Goal: Transaction & Acquisition: Purchase product/service

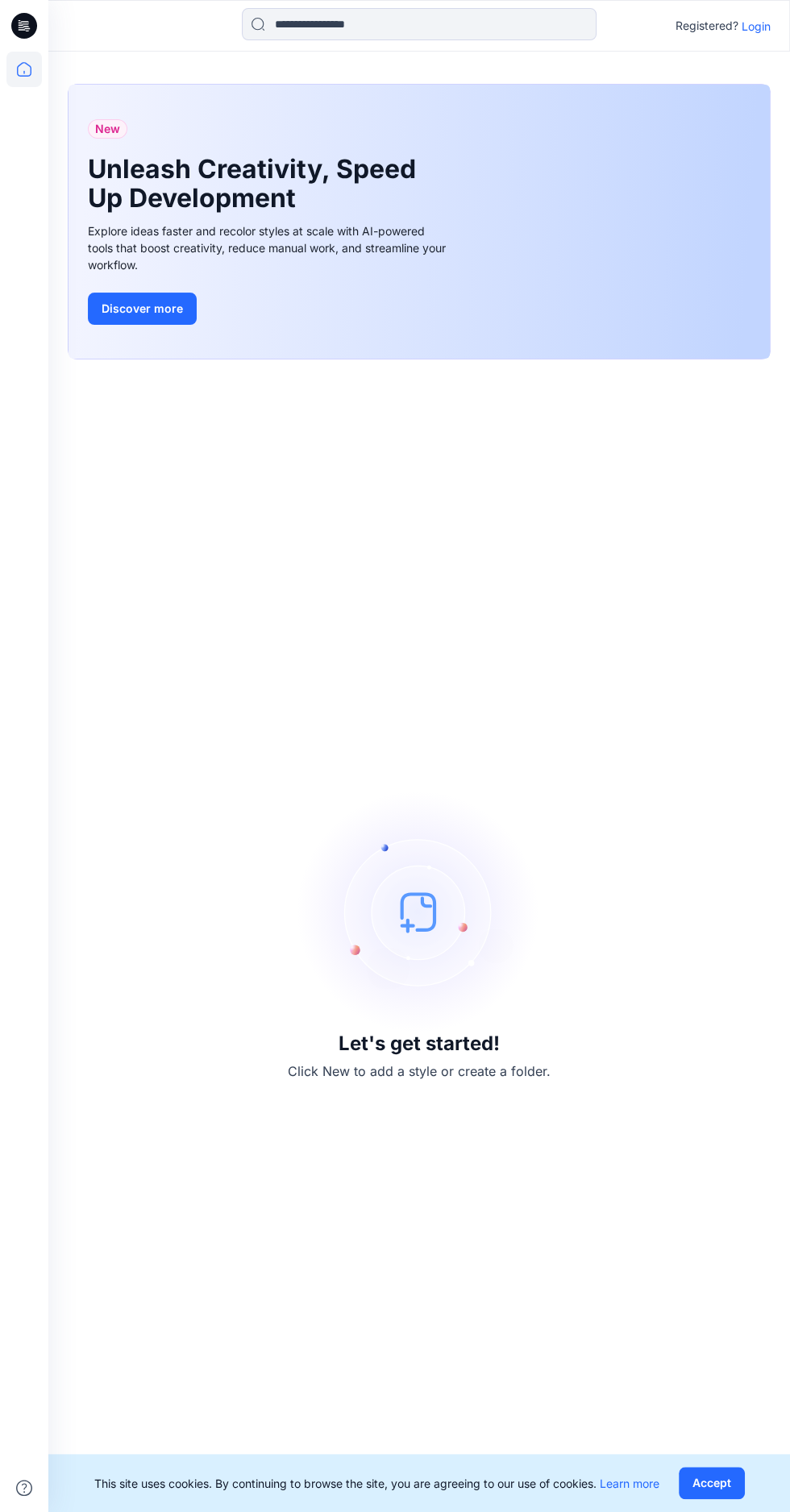
click at [730, 116] on div "New Unleash Creativity, Speed Up Development Explore ideas faster and recolor s…" at bounding box center [418, 222] width 701 height 274
click at [757, 29] on p "Login" at bounding box center [756, 26] width 29 height 17
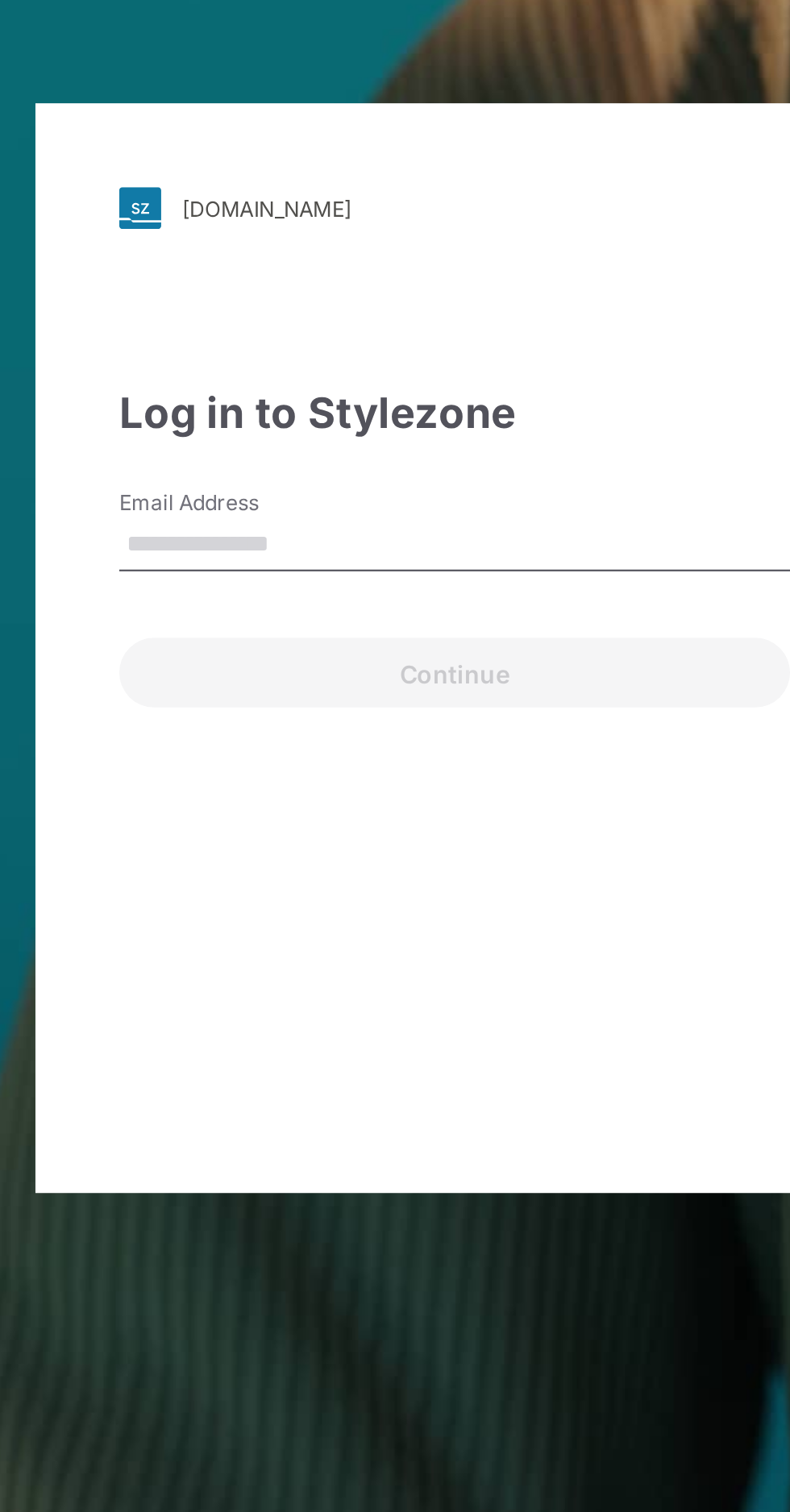
click at [281, 720] on input "Email Address" at bounding box center [395, 708] width 309 height 24
type input "**********"
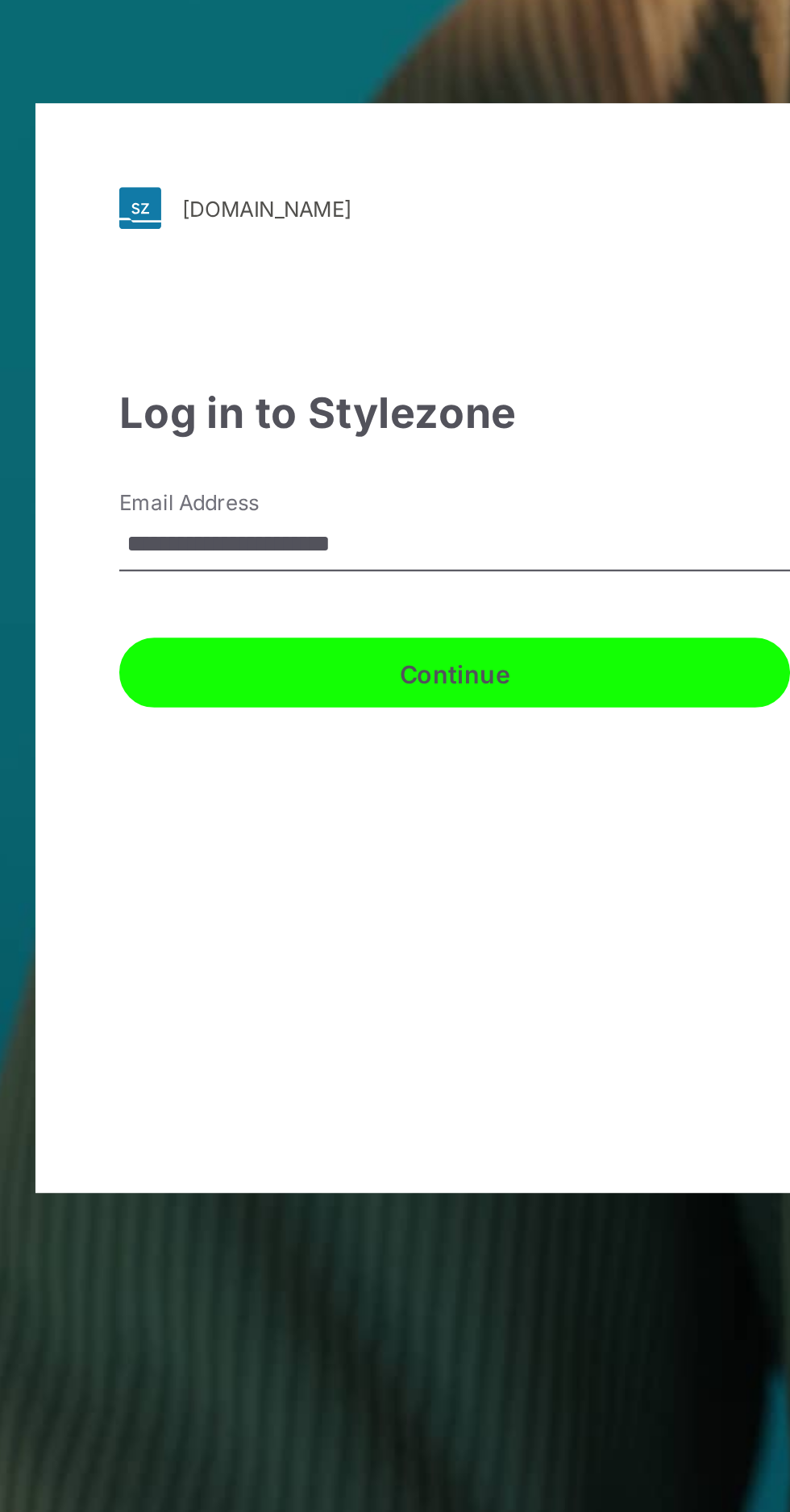
click at [296, 783] on button "Continue" at bounding box center [395, 767] width 309 height 32
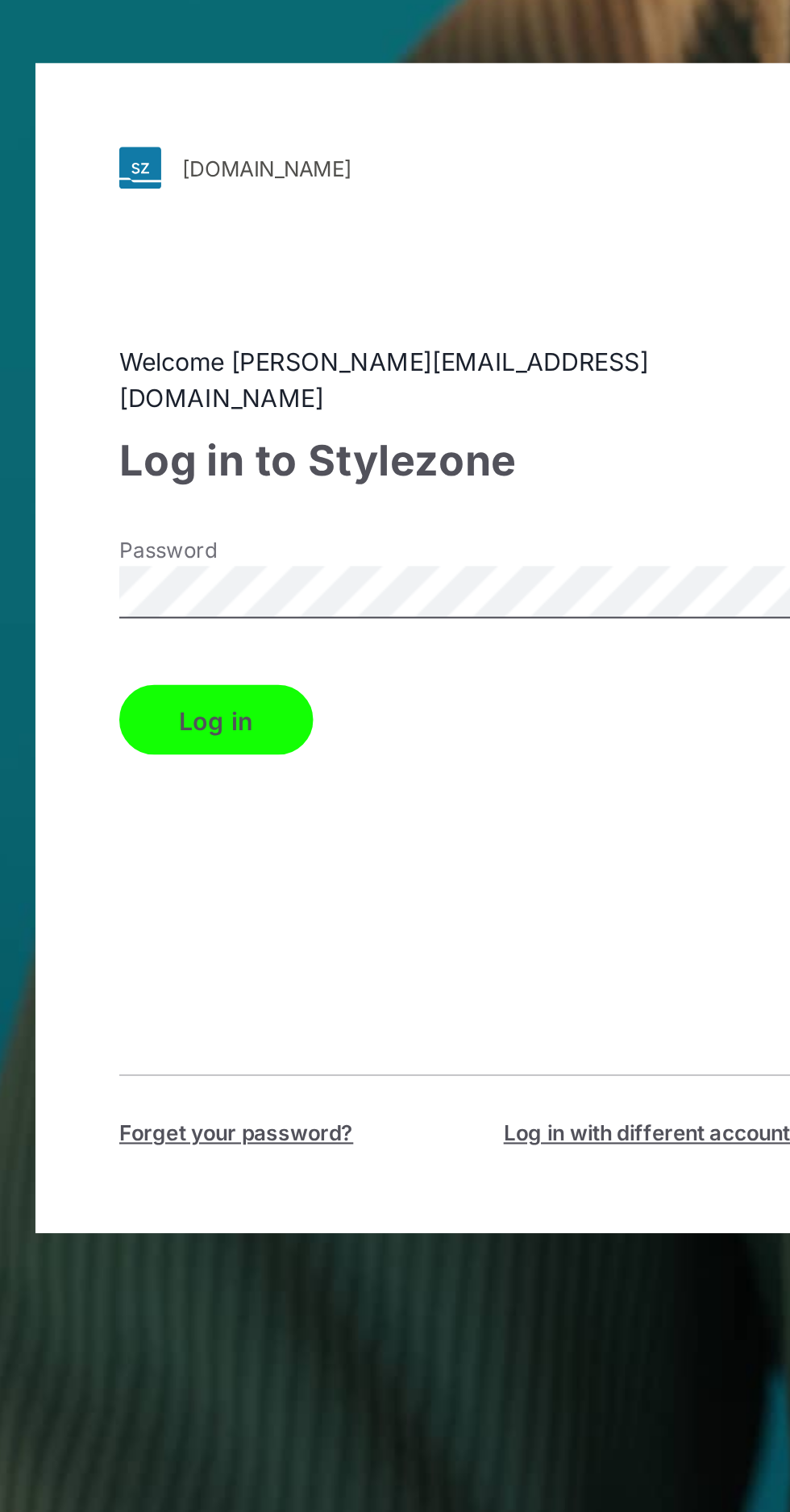
click at [263, 805] on button "Log in" at bounding box center [285, 788] width 89 height 32
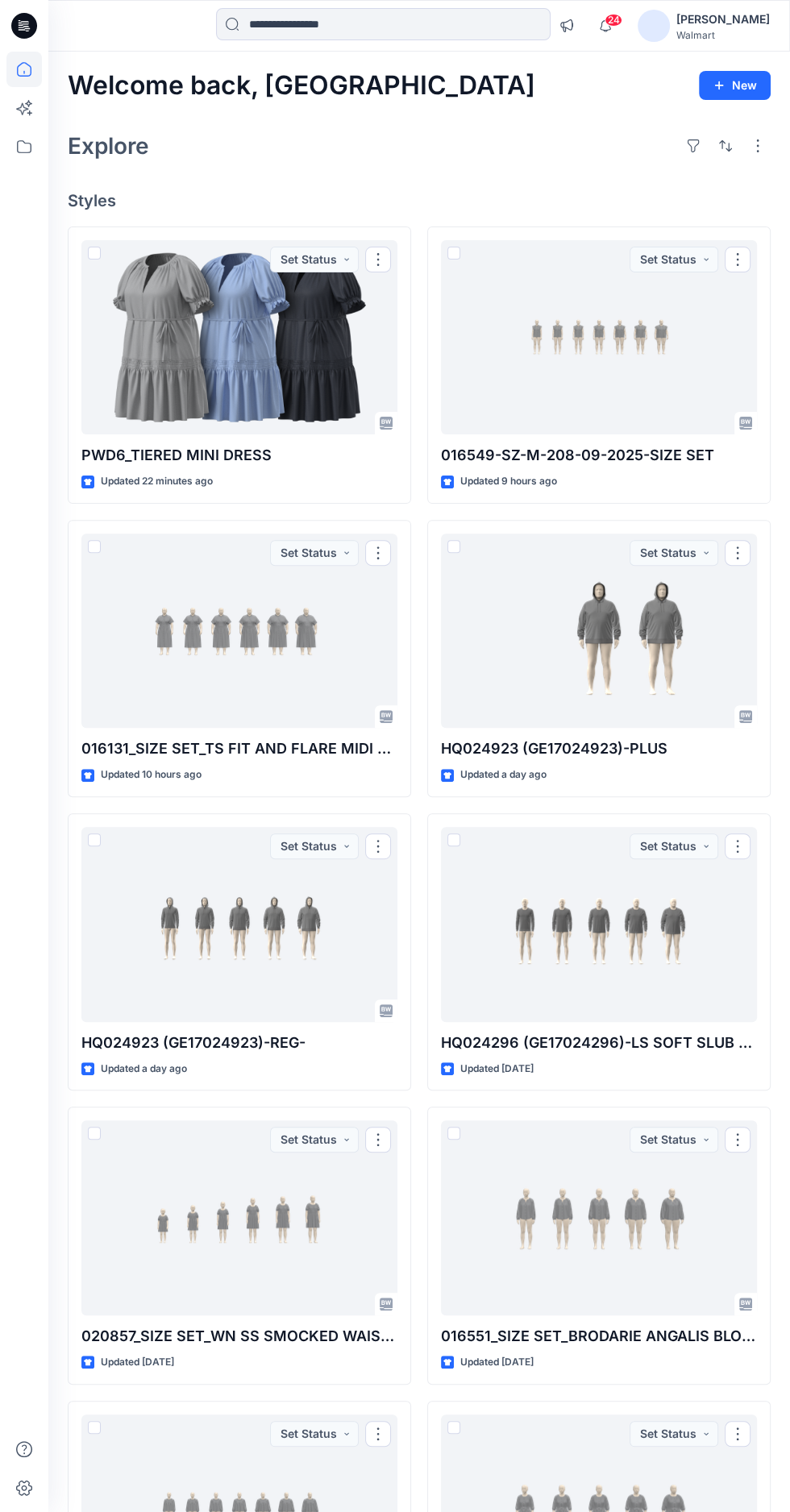
click at [194, 353] on div at bounding box center [239, 338] width 316 height 195
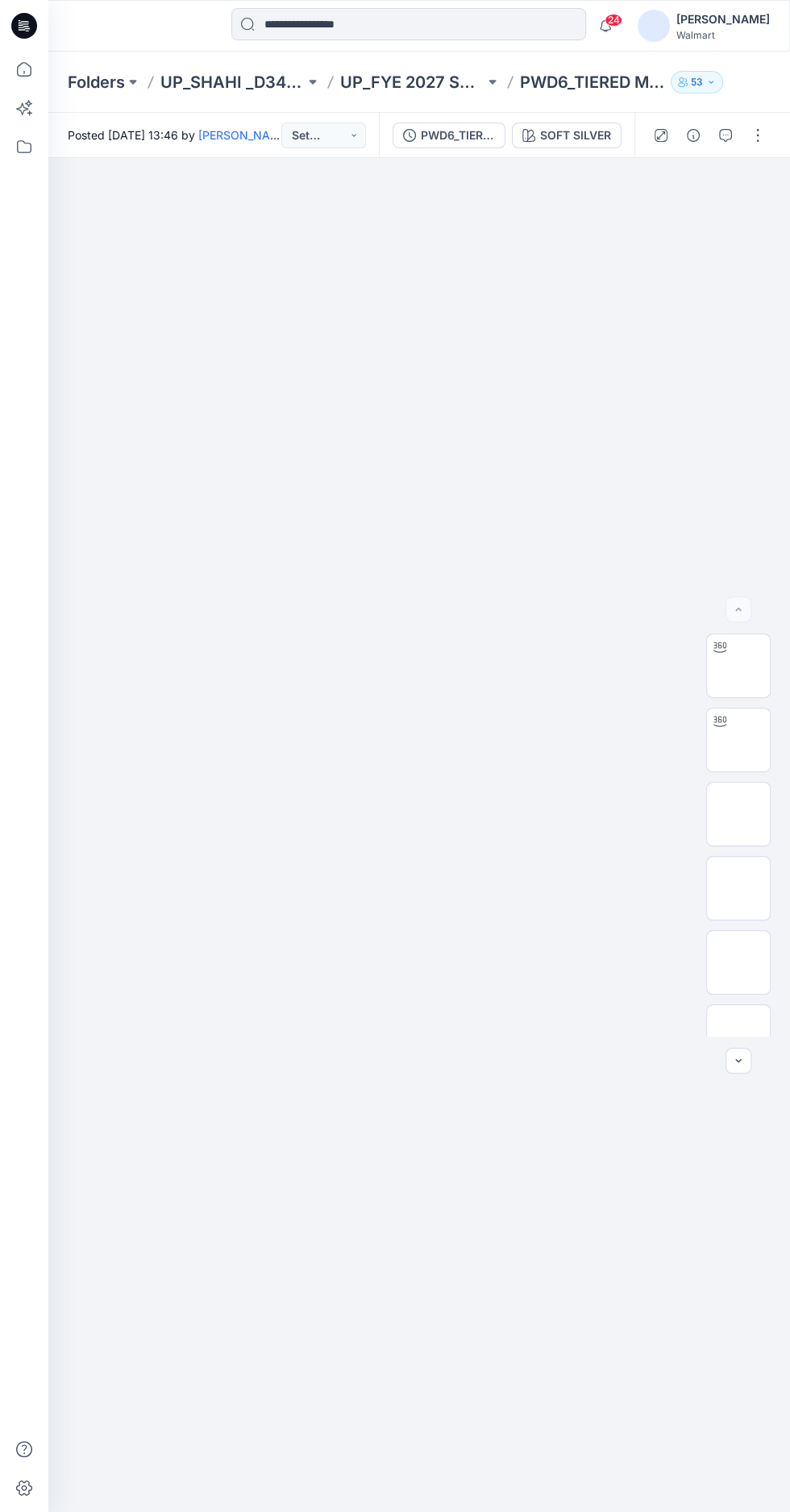
click at [714, 654] on icon at bounding box center [719, 647] width 13 height 13
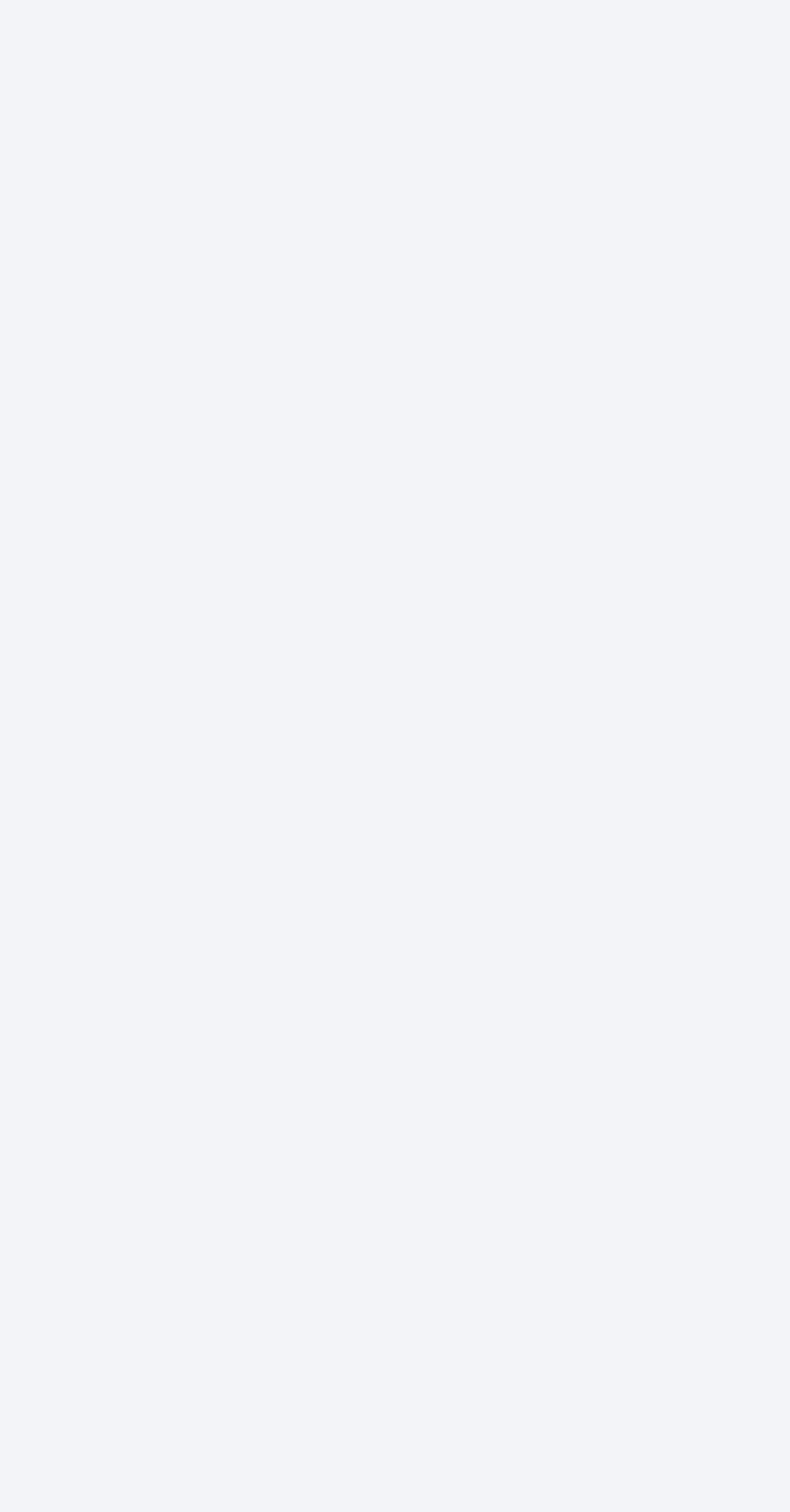
click at [387, 925] on div at bounding box center [419, 835] width 742 height 1354
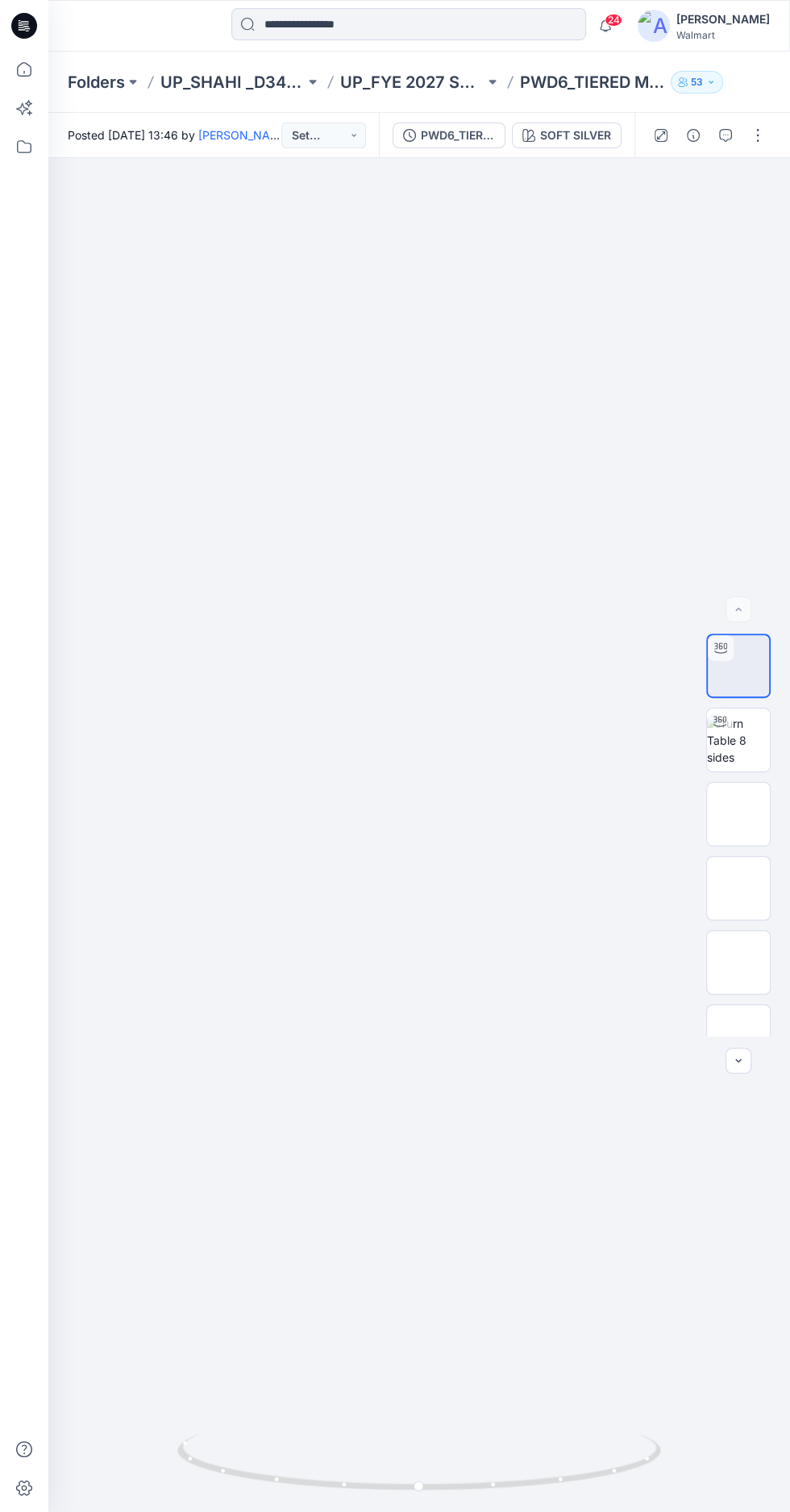
click at [734, 765] on img at bounding box center [738, 740] width 63 height 51
click at [567, 188] on div at bounding box center [419, 835] width 742 height 1354
click at [580, 130] on div "SOFT SILVER" at bounding box center [575, 135] width 71 height 18
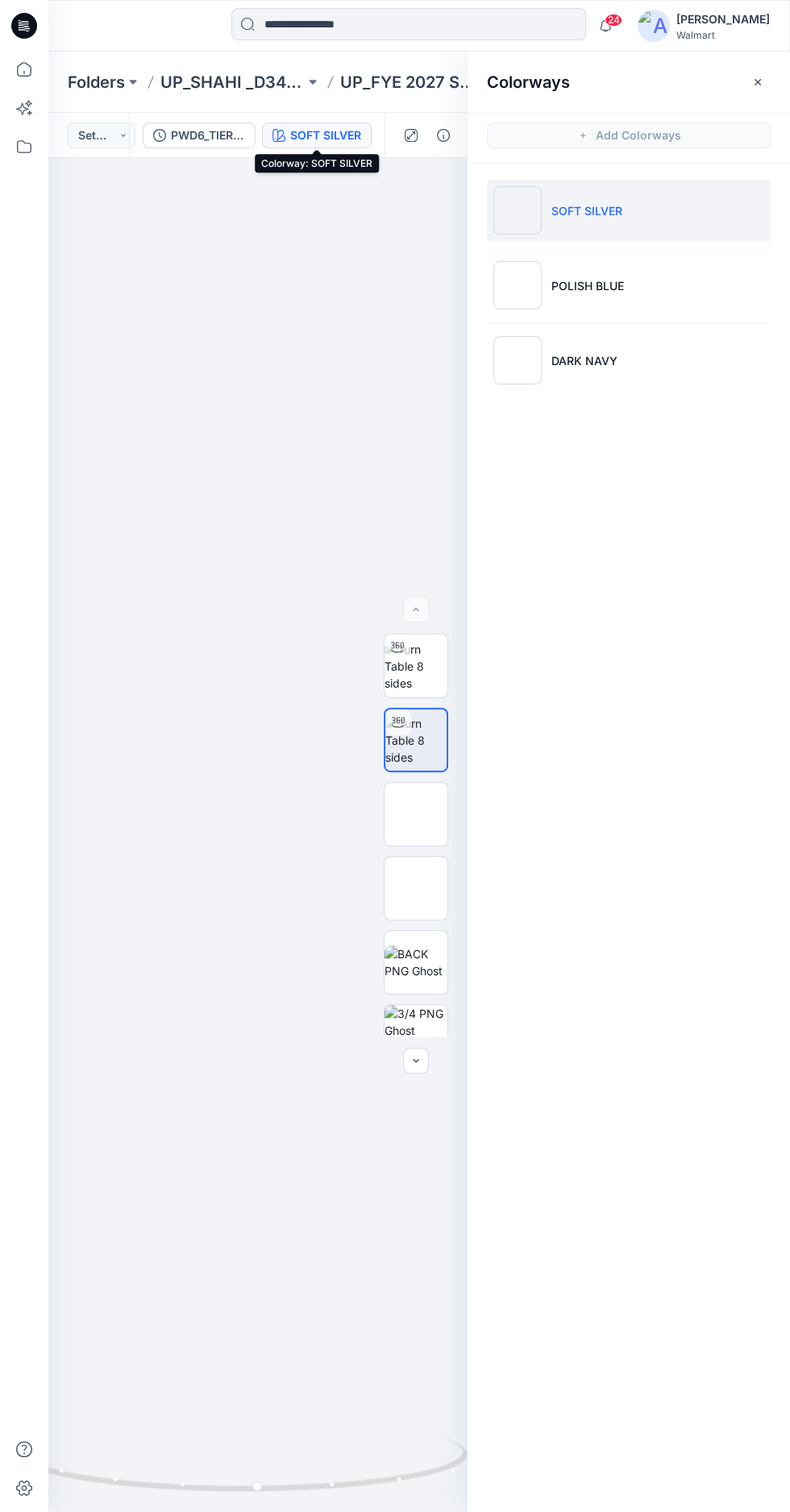
click at [576, 285] on p "POLISH BLUE" at bounding box center [587, 285] width 72 height 17
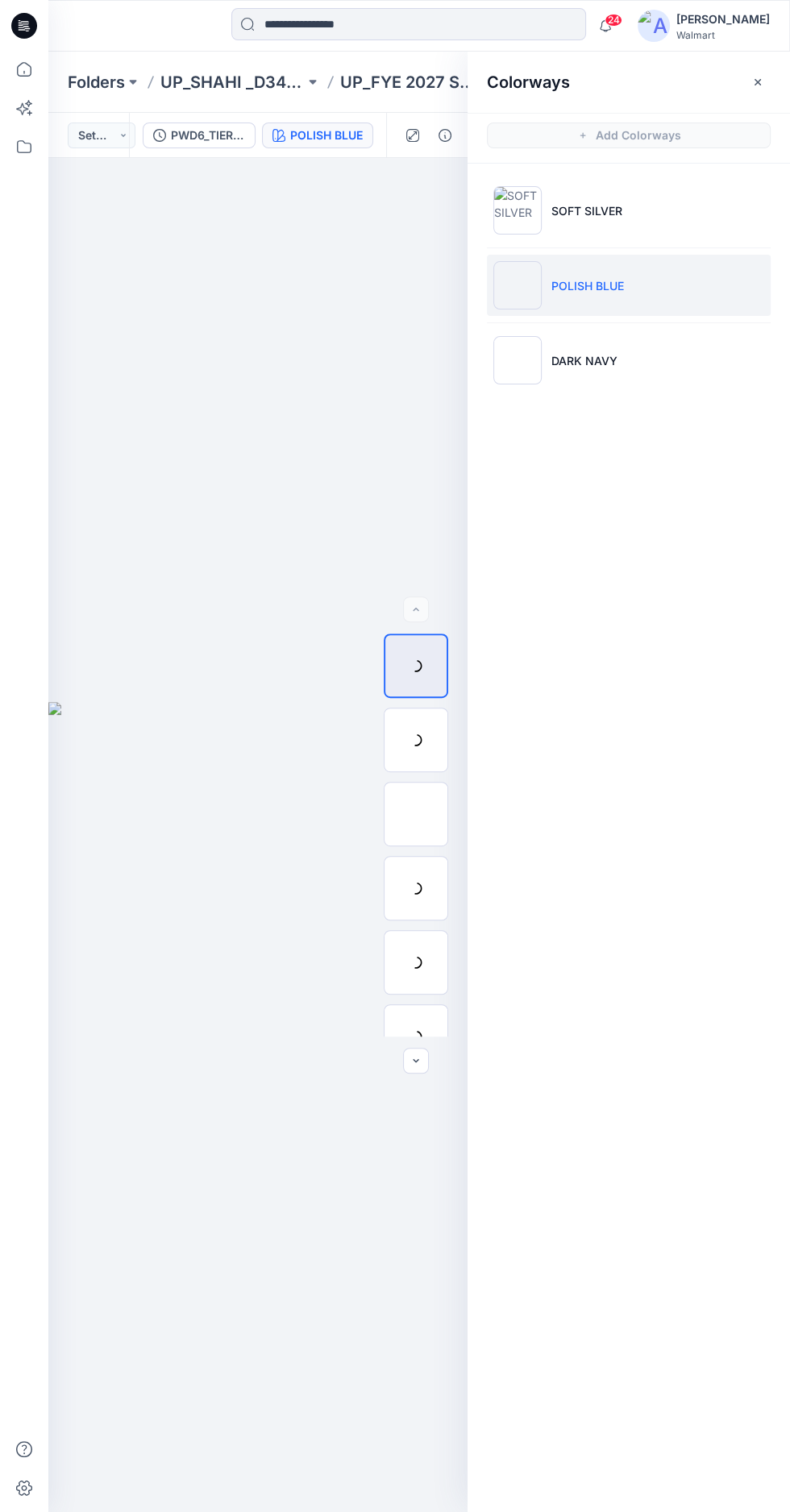
click at [587, 281] on p "POLISH BLUE" at bounding box center [587, 285] width 72 height 17
click at [718, 53] on div "Colorways" at bounding box center [628, 82] width 322 height 61
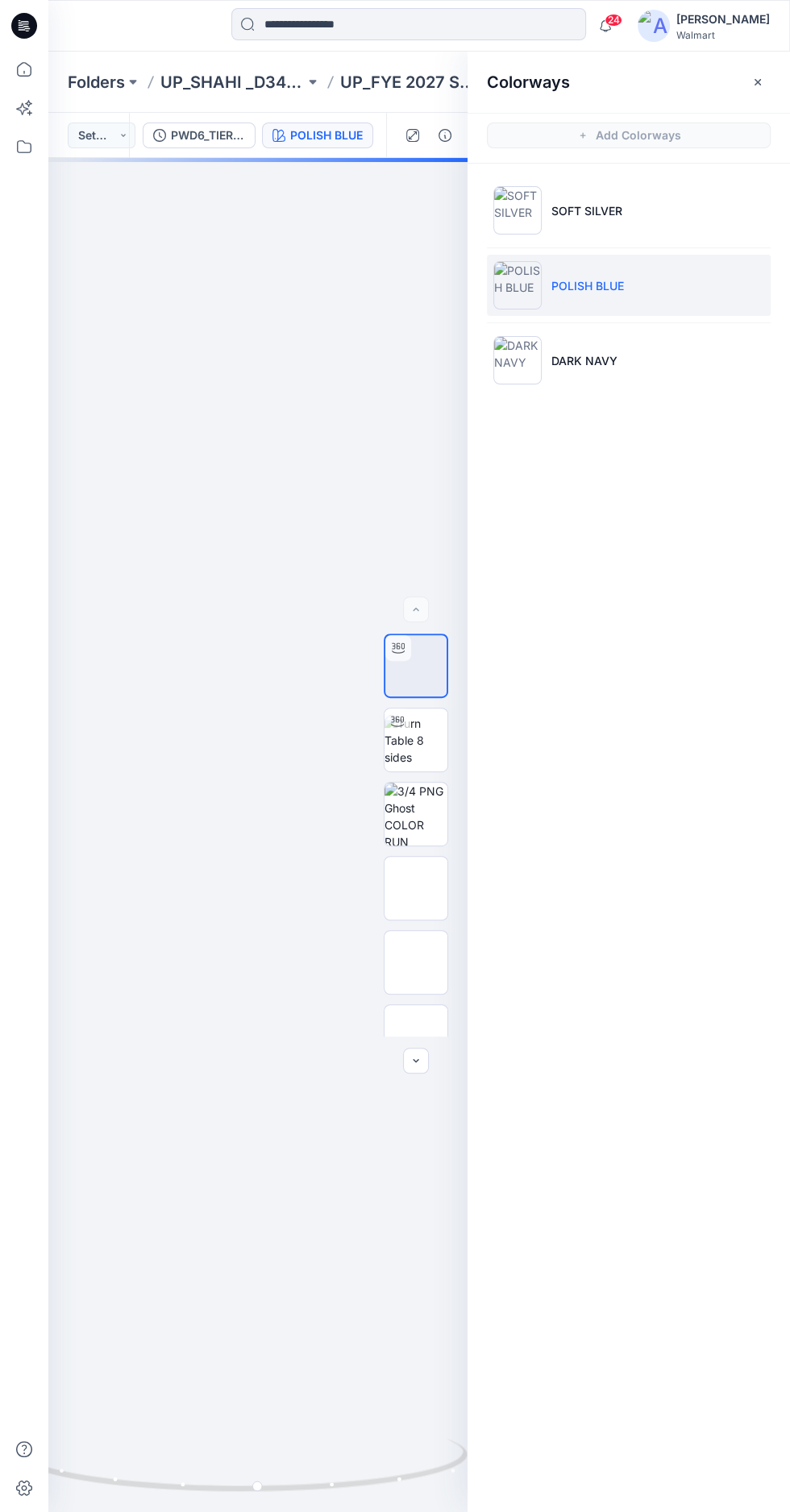
click at [751, 80] on icon "button" at bounding box center [758, 82] width 13 height 13
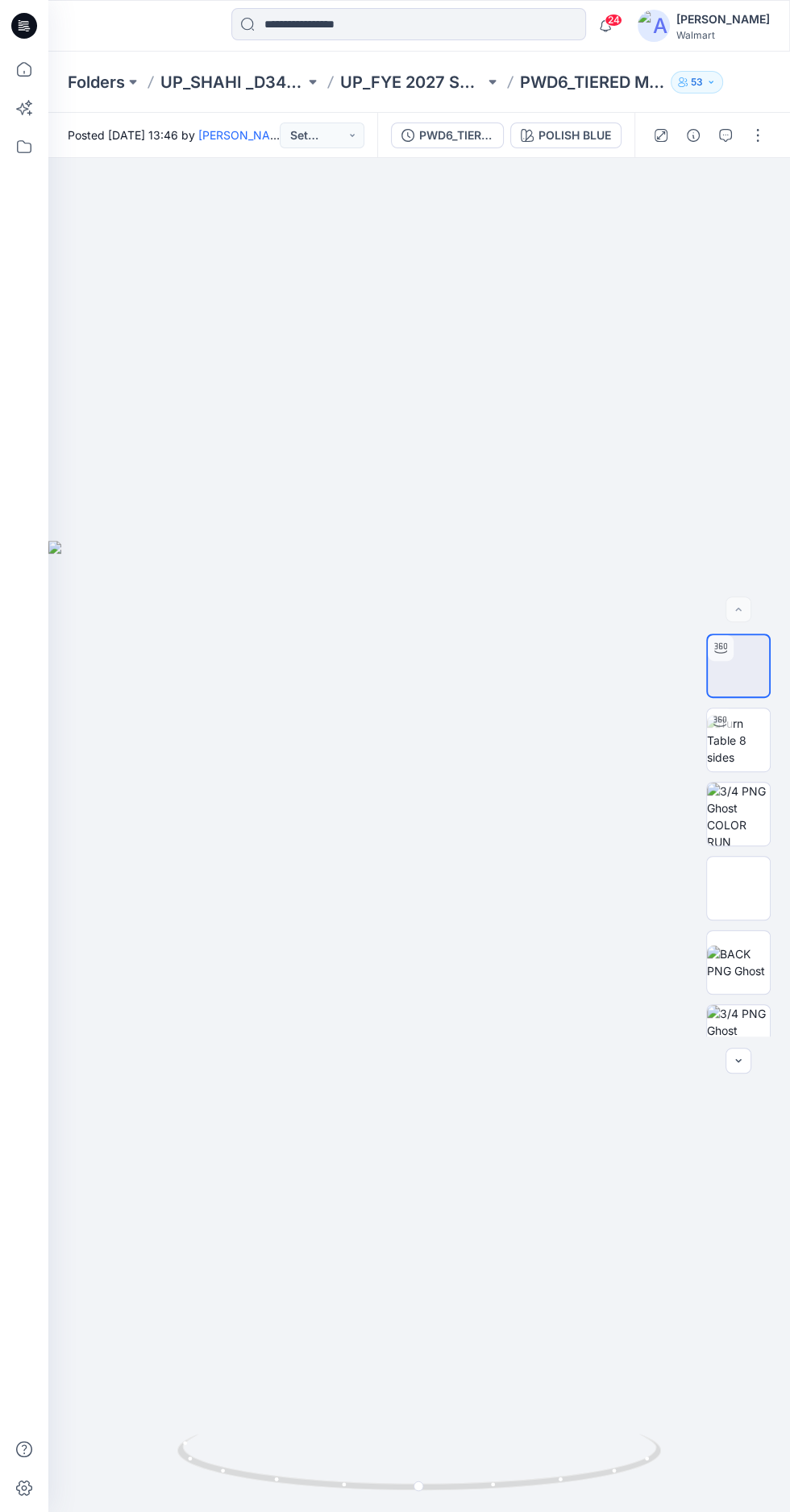
click at [719, 728] on icon at bounding box center [719, 721] width 13 height 13
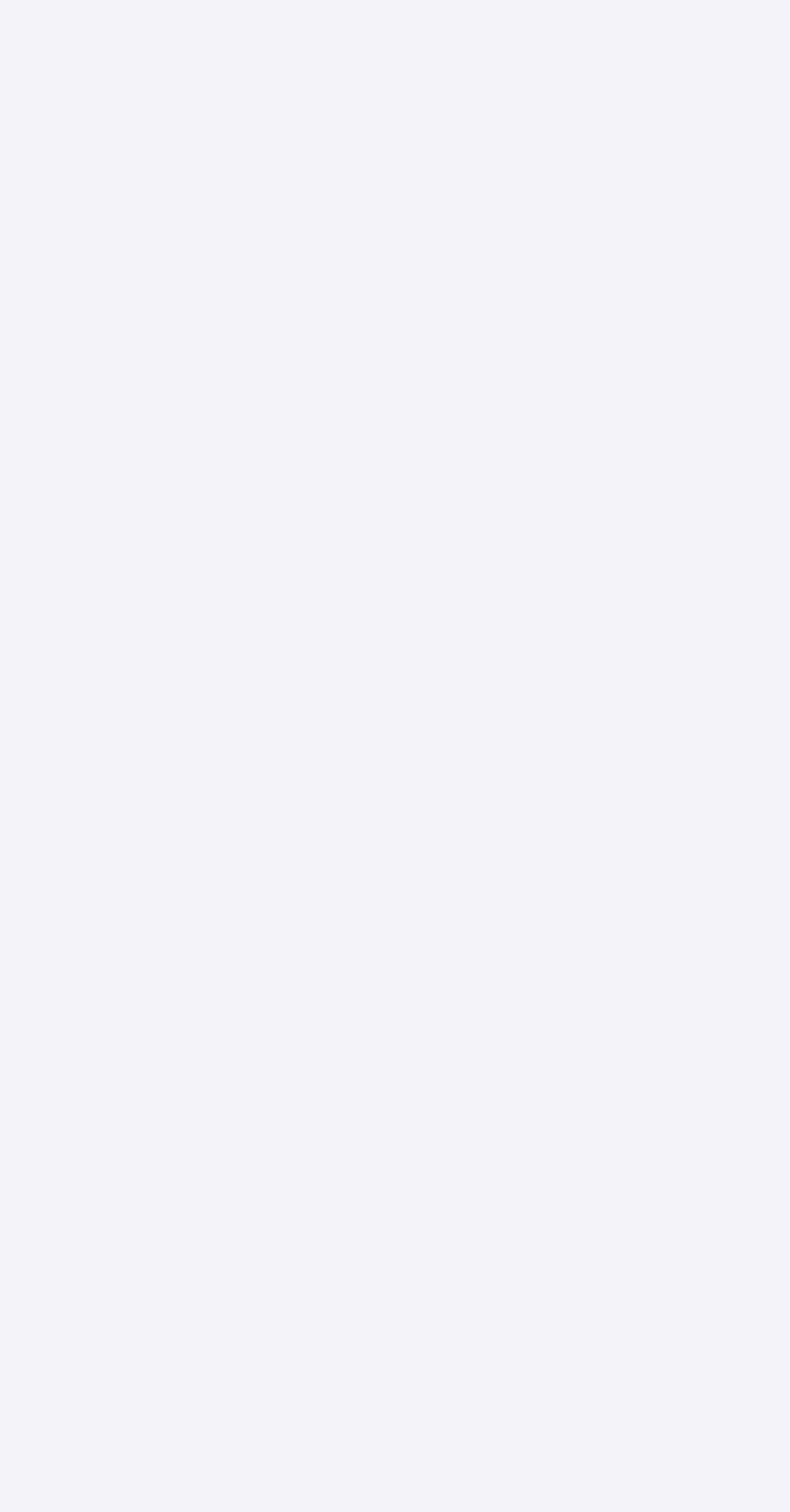
click at [433, 880] on div at bounding box center [419, 835] width 742 height 1354
click at [462, 1026] on div at bounding box center [419, 835] width 742 height 1354
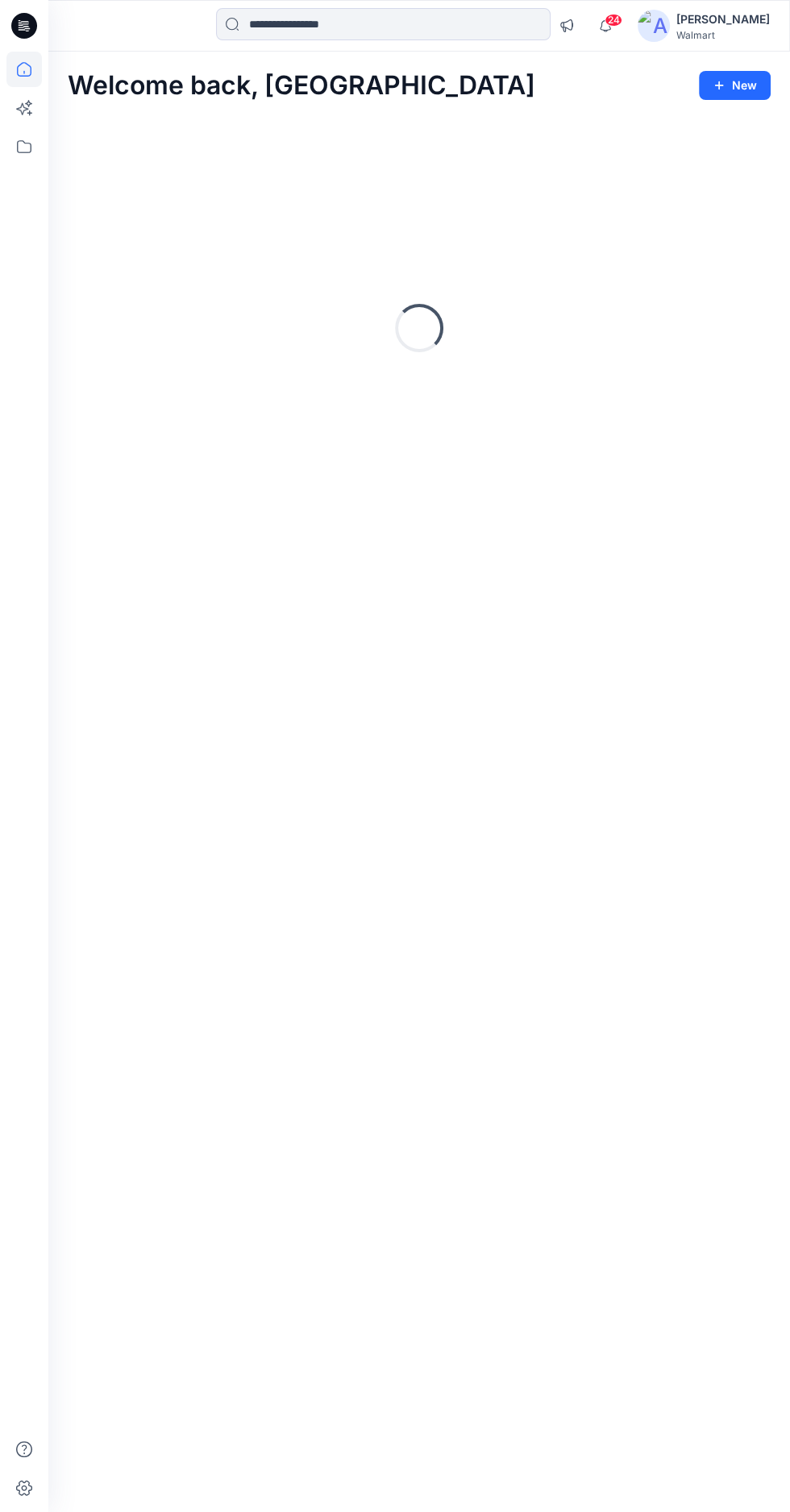
scroll to position [6, 0]
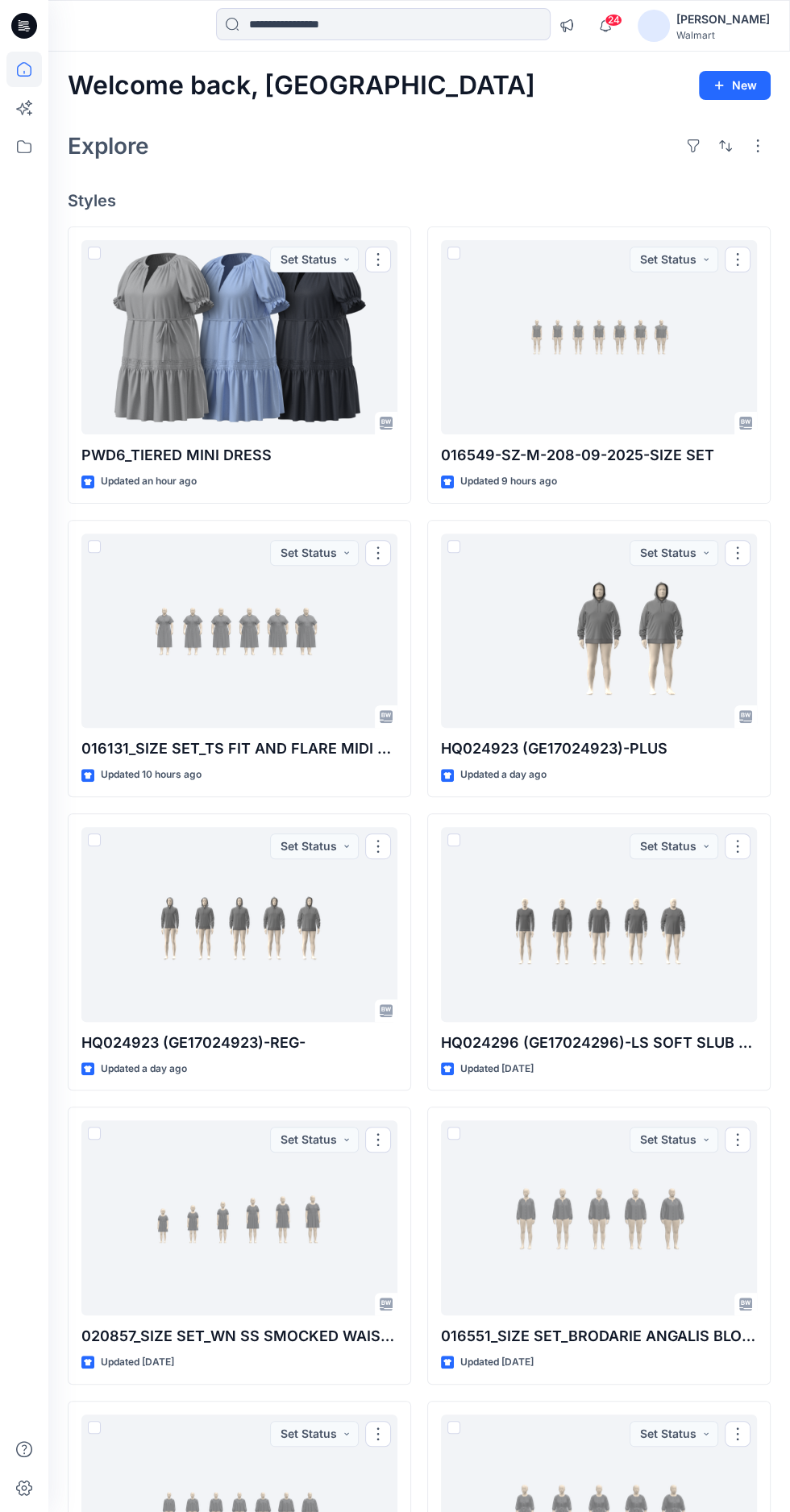
click at [230, 331] on div at bounding box center [239, 338] width 316 height 195
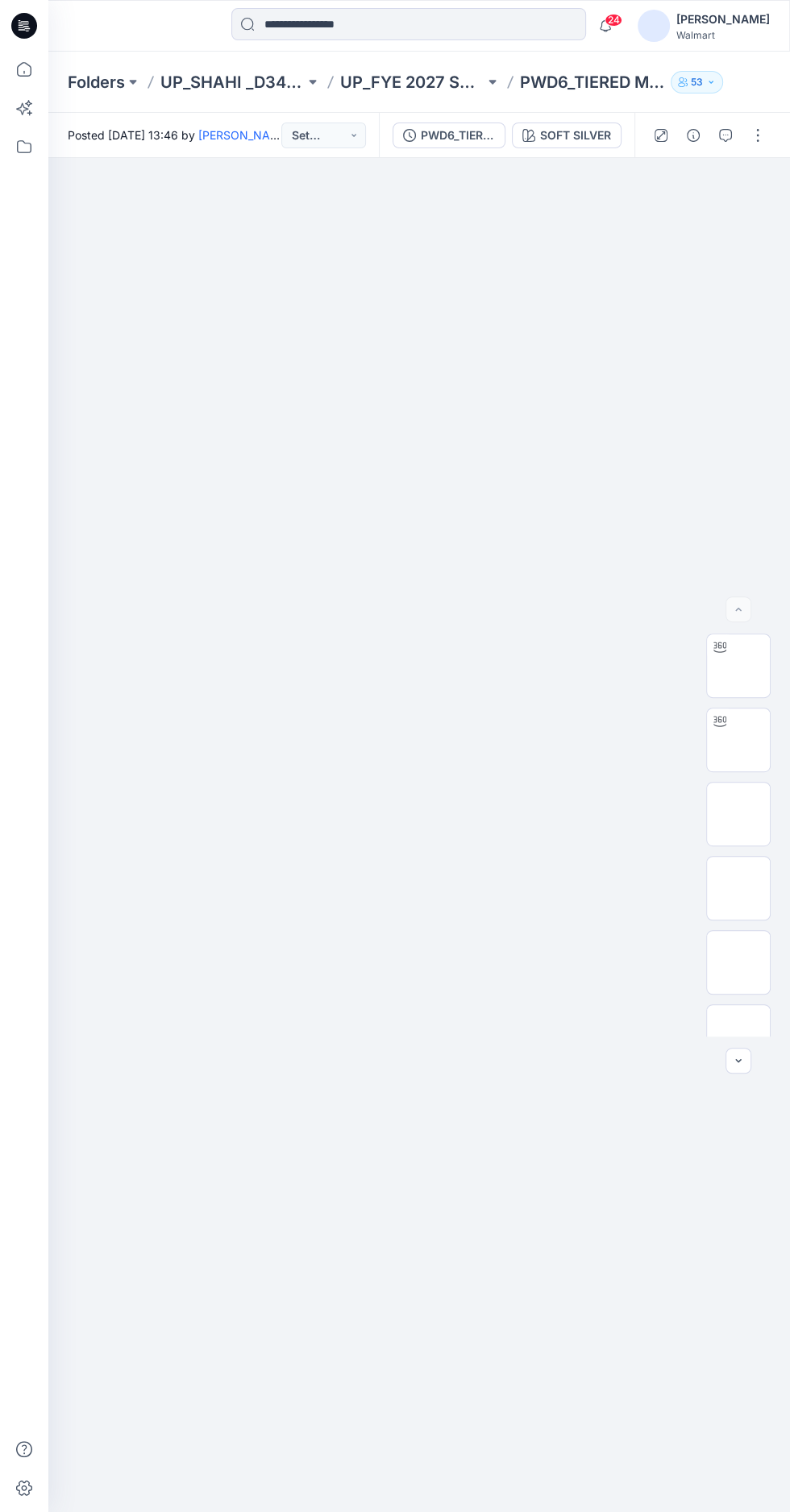
scroll to position [7, 0]
